Goal: Book appointment/travel/reservation

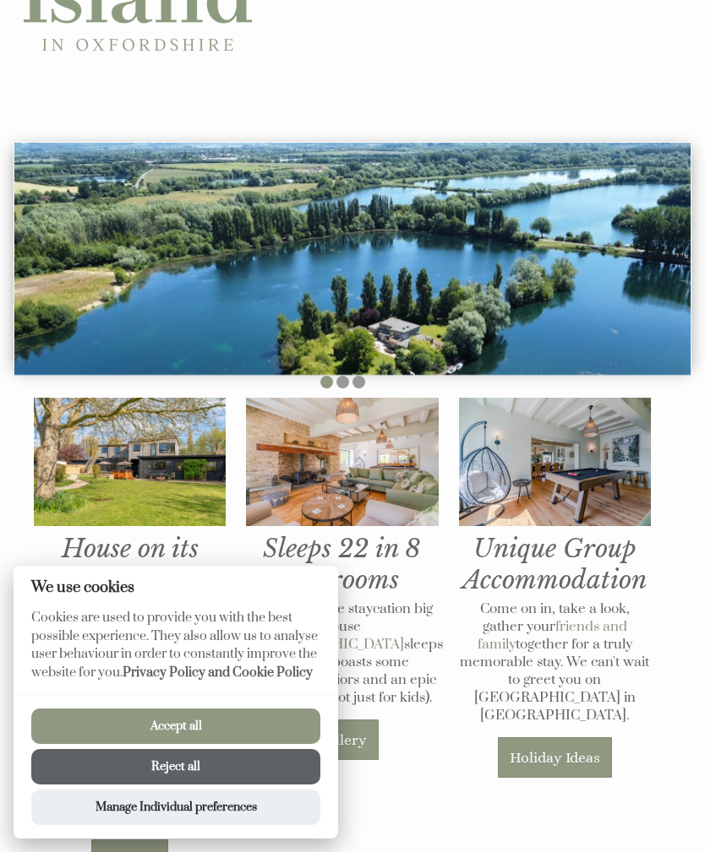
scroll to position [137, 0]
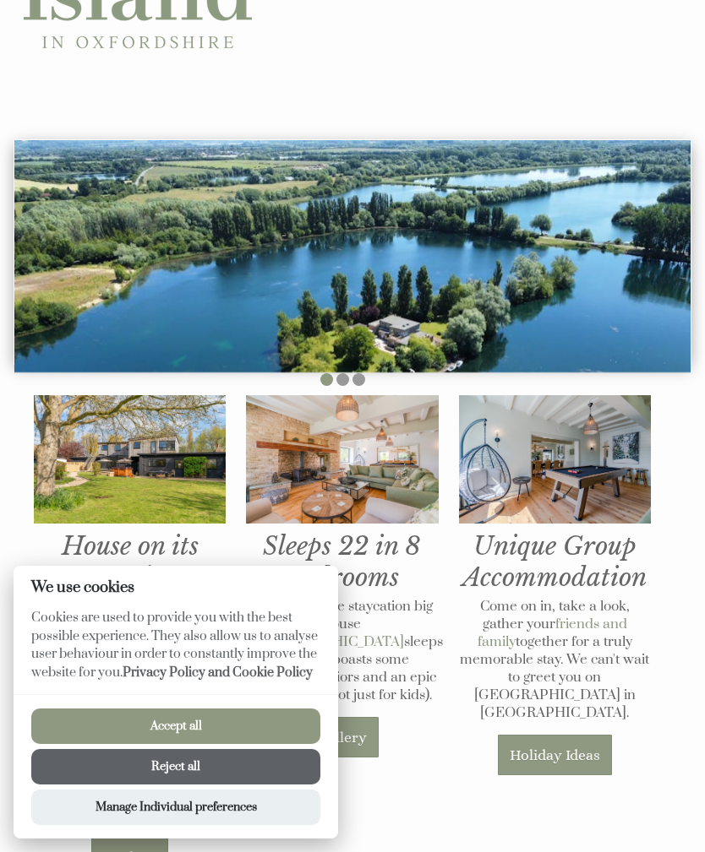
click at [247, 785] on button "Reject all" at bounding box center [175, 766] width 289 height 35
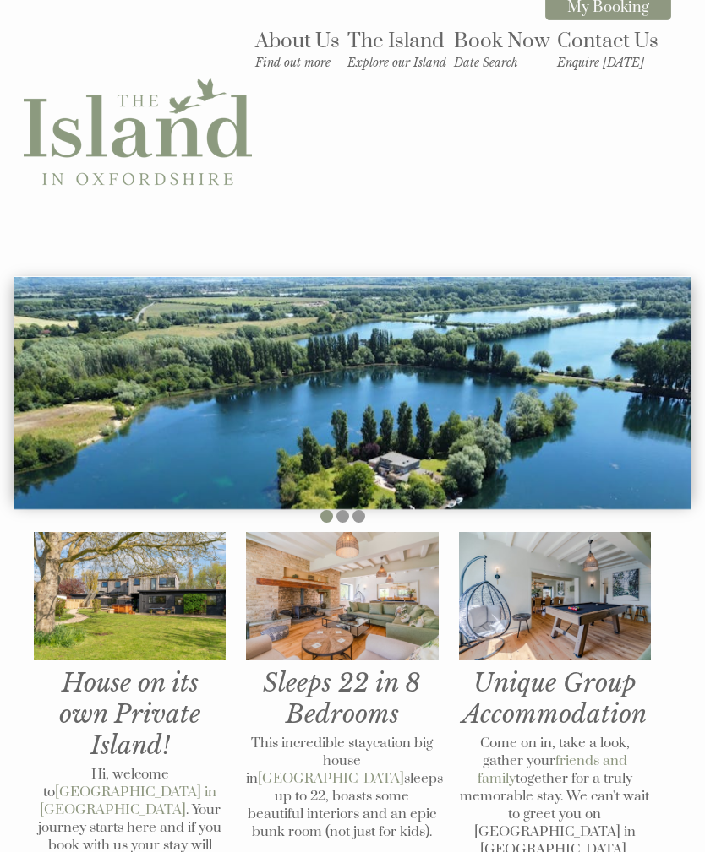
click at [598, 62] on small "Enquire [DATE]" at bounding box center [607, 63] width 101 height 14
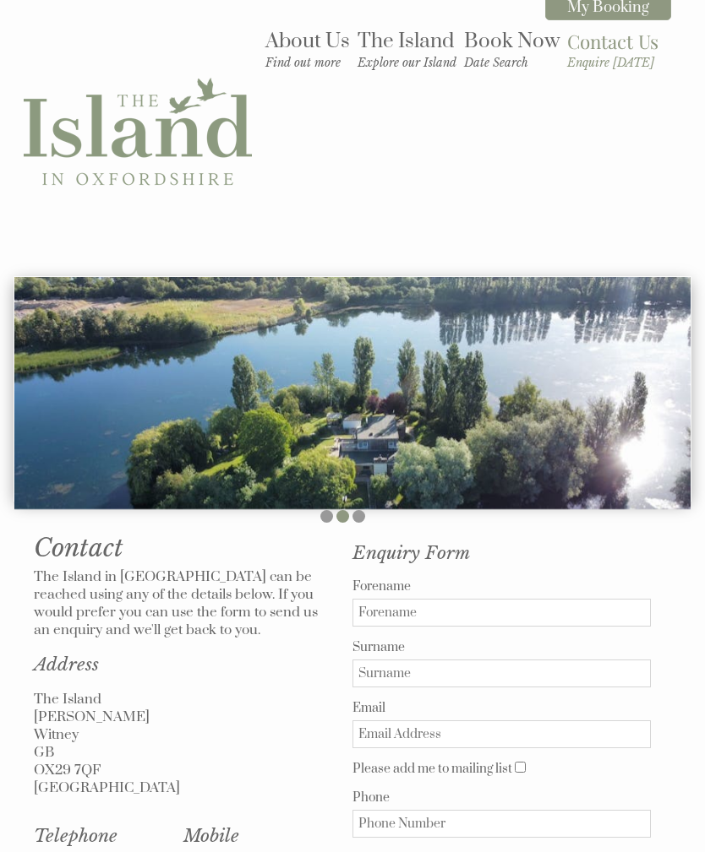
click at [505, 65] on small "Date Search" at bounding box center [511, 63] width 95 height 14
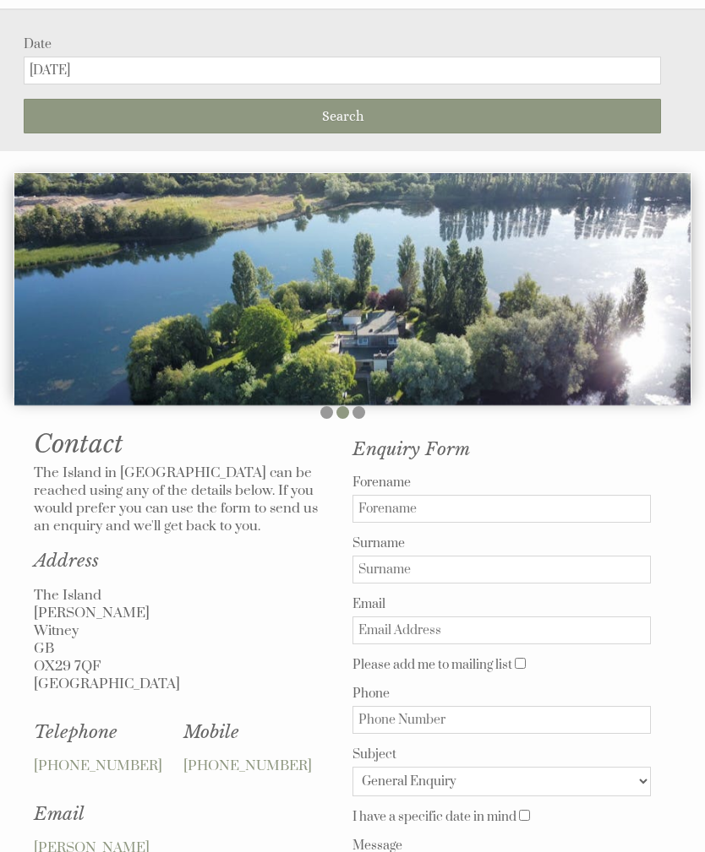
scroll to position [269, 0]
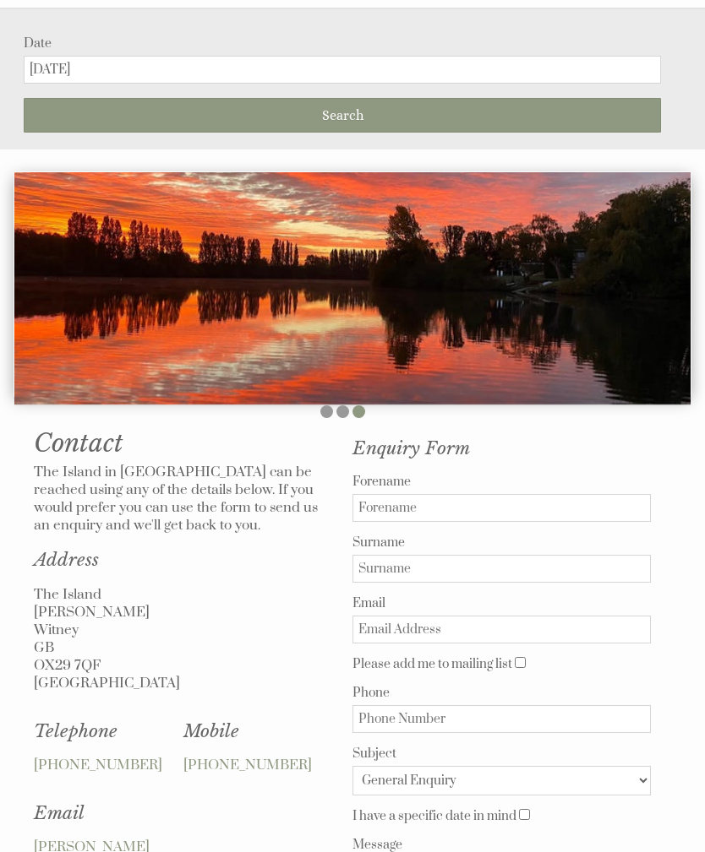
click at [297, 67] on input "[DATE]" at bounding box center [342, 70] width 637 height 28
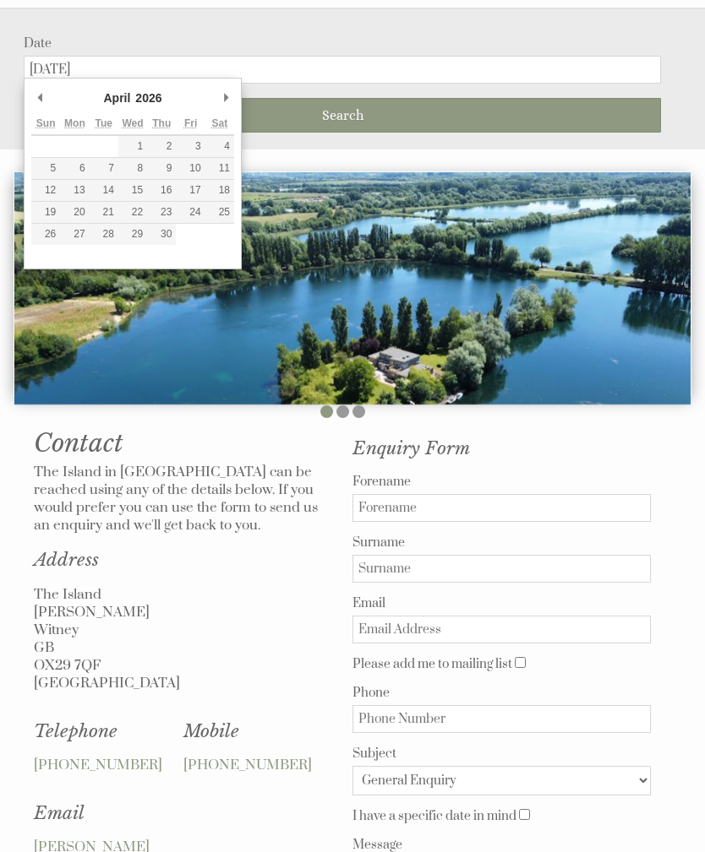
type input "17/04/2026"
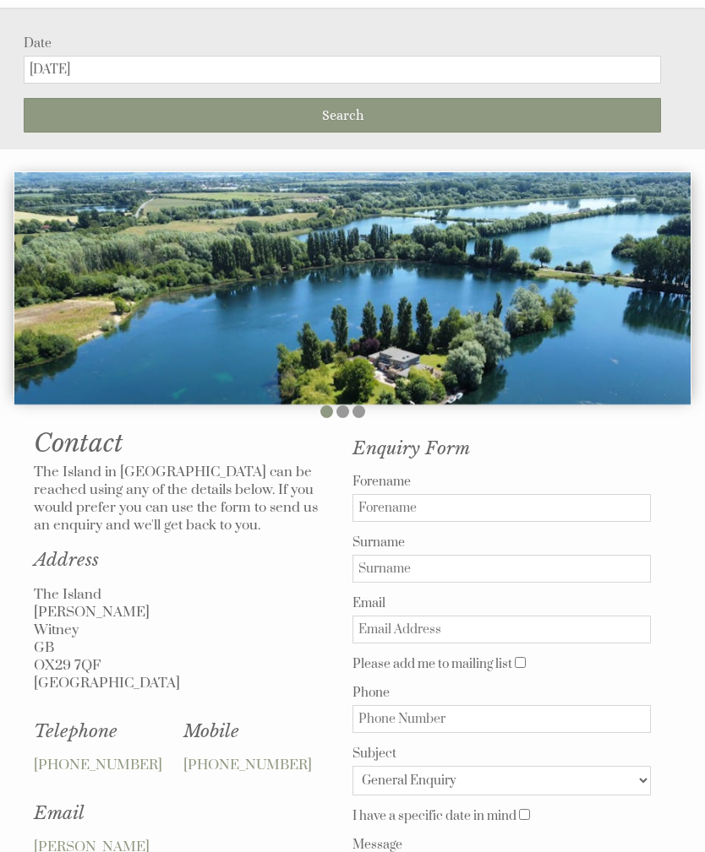
click at [364, 117] on button "Search" at bounding box center [342, 115] width 637 height 35
